Goal: Task Accomplishment & Management: Complete application form

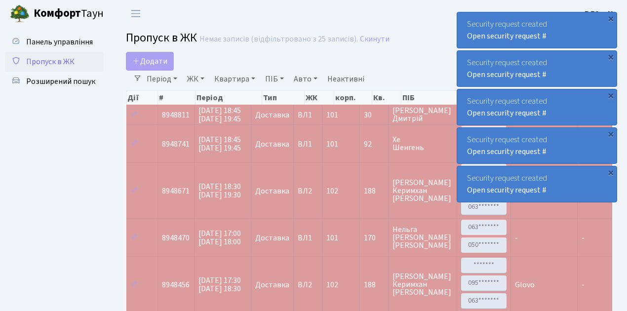
select select "25"
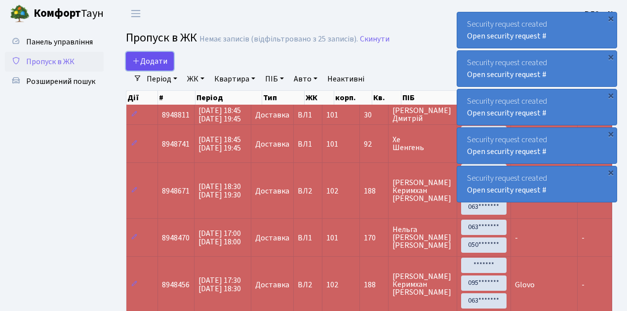
click at [160, 61] on span "Додати" at bounding box center [149, 61] width 35 height 11
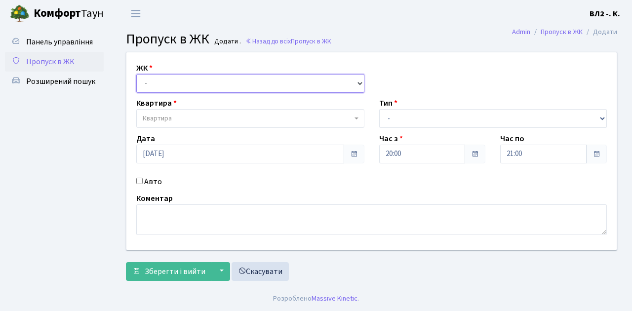
click at [146, 81] on select "- ВЛ1, Ужгородський пров., 4/1 ВЛ2, Голосіївський просп., 76 ВЛ3, пр.Голосіївсь…" at bounding box center [250, 83] width 228 height 19
select select "317"
click at [136, 74] on select "- ВЛ1, Ужгородський пров., 4/1 ВЛ2, Голосіївський просп., 76 ВЛ3, пр.Голосіївсь…" at bounding box center [250, 83] width 228 height 19
select select
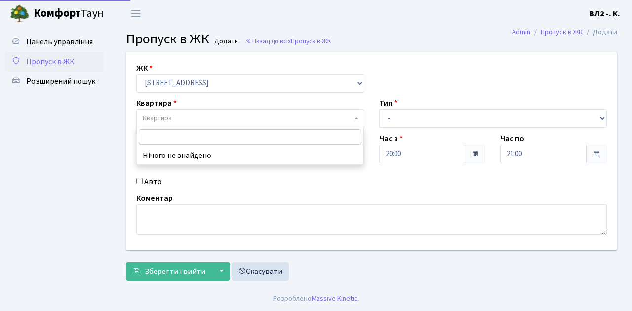
click at [187, 117] on span "Квартира" at bounding box center [247, 119] width 209 height 10
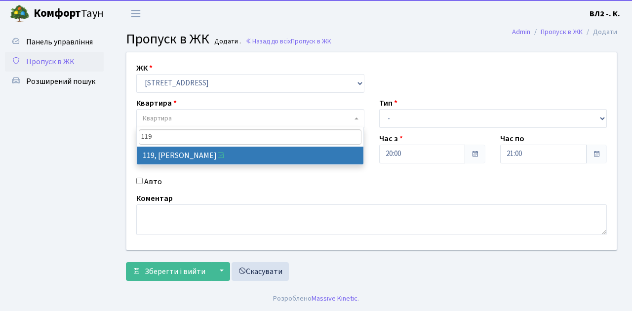
type input "119"
select select "38293"
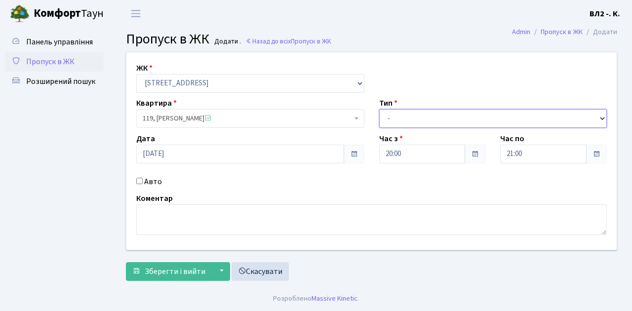
click at [406, 119] on select "- Доставка Таксі Гості Сервіс" at bounding box center [493, 118] width 228 height 19
select select "1"
click at [379, 109] on select "- Доставка Таксі Гості Сервіс" at bounding box center [493, 118] width 228 height 19
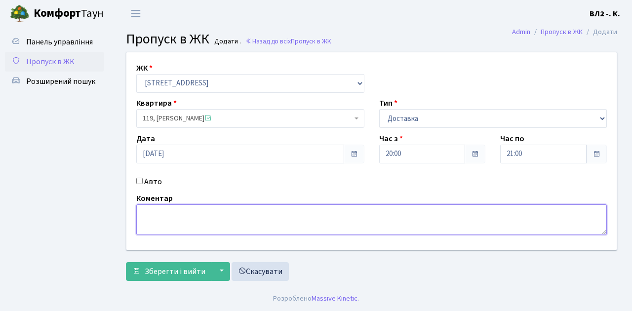
click at [163, 224] on textarea at bounding box center [371, 219] width 471 height 31
type textarea "Glovo"
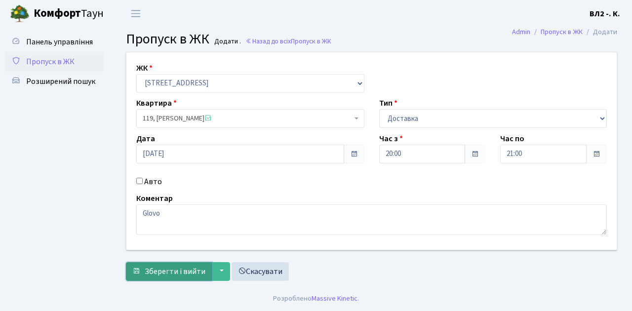
click at [184, 271] on span "Зберегти і вийти" at bounding box center [175, 271] width 61 height 11
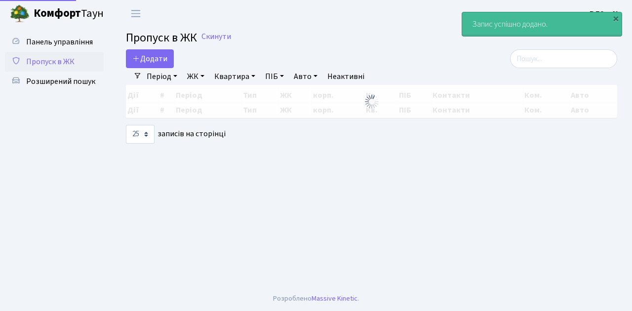
select select "25"
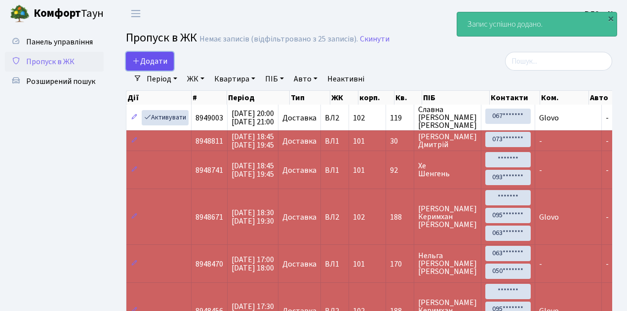
click at [159, 61] on span "Додати" at bounding box center [149, 61] width 35 height 11
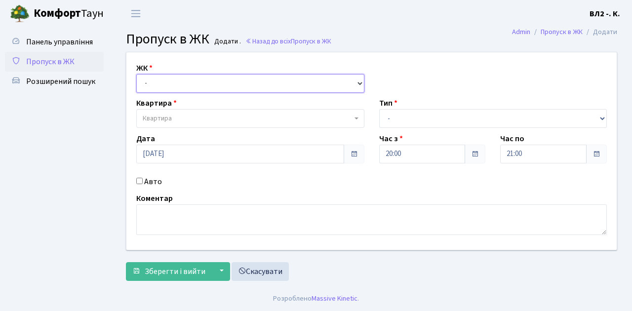
click at [182, 84] on select "- [STREET_ADDRESS][PERSON_NAME]" at bounding box center [250, 83] width 228 height 19
select select "317"
click at [136, 74] on select "- [STREET_ADDRESS][PERSON_NAME]" at bounding box center [250, 83] width 228 height 19
select select
click at [193, 119] on span "Квартира" at bounding box center [247, 119] width 209 height 10
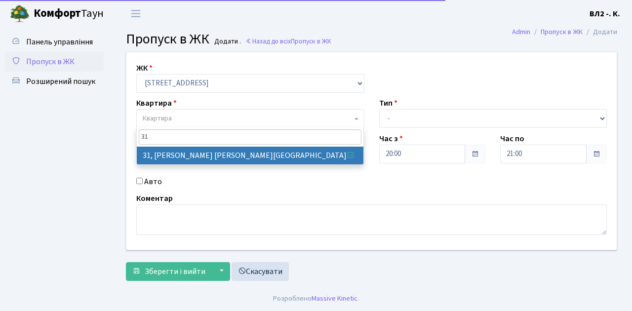
type input "31"
drag, startPoint x: 201, startPoint y: 153, endPoint x: 218, endPoint y: 153, distance: 16.8
select select "38032"
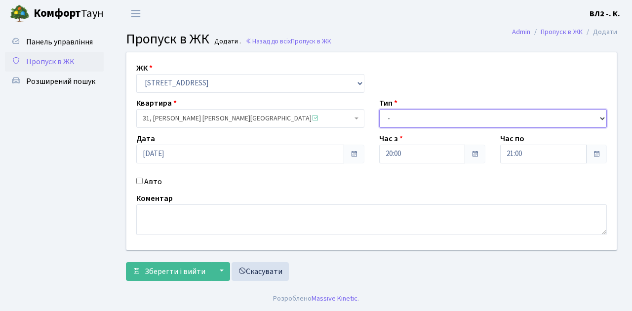
click at [422, 116] on select "- Доставка Таксі Гості Сервіс" at bounding box center [493, 118] width 228 height 19
select select "1"
click at [379, 109] on select "- Доставка Таксі Гості Сервіс" at bounding box center [493, 118] width 228 height 19
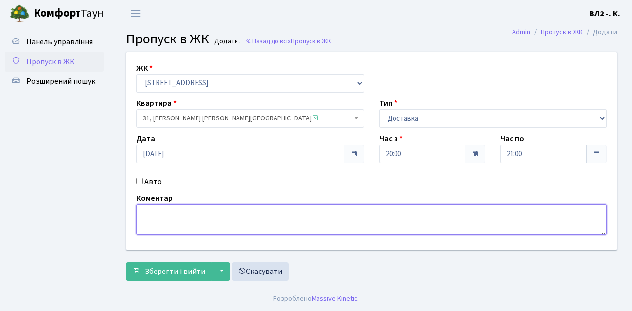
click at [167, 220] on textarea at bounding box center [371, 219] width 471 height 31
type textarea "Glovo"
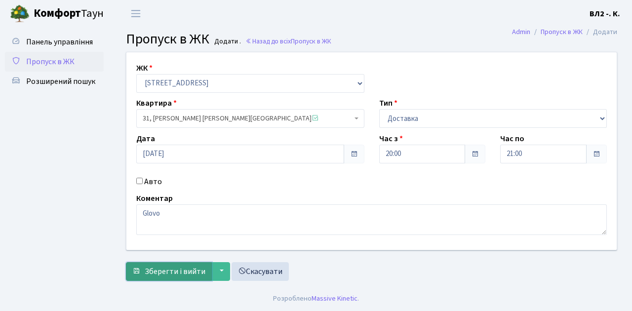
drag, startPoint x: 175, startPoint y: 270, endPoint x: 182, endPoint y: 268, distance: 7.3
click at [177, 269] on span "Зберегти і вийти" at bounding box center [175, 271] width 61 height 11
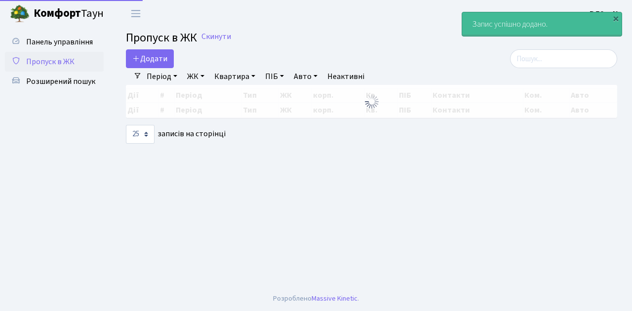
select select "25"
